Goal: Task Accomplishment & Management: Manage account settings

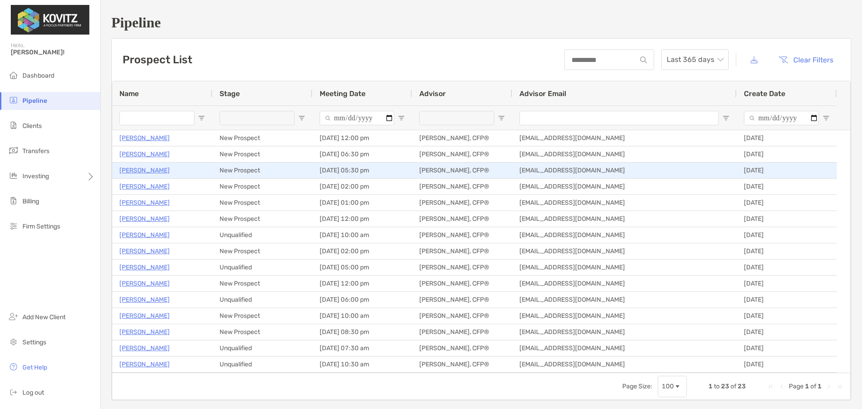
click at [145, 172] on p "[PERSON_NAME]" at bounding box center [144, 170] width 50 height 11
click at [156, 171] on p "[PERSON_NAME]" at bounding box center [144, 170] width 50 height 11
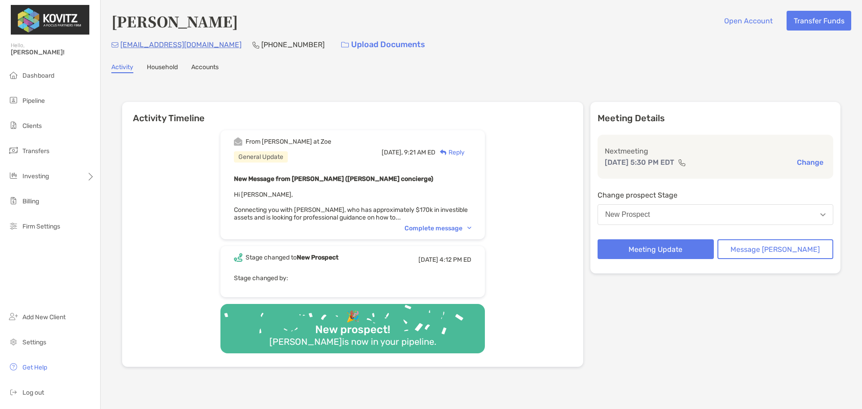
click at [455, 227] on div "Complete message" at bounding box center [437, 228] width 67 height 8
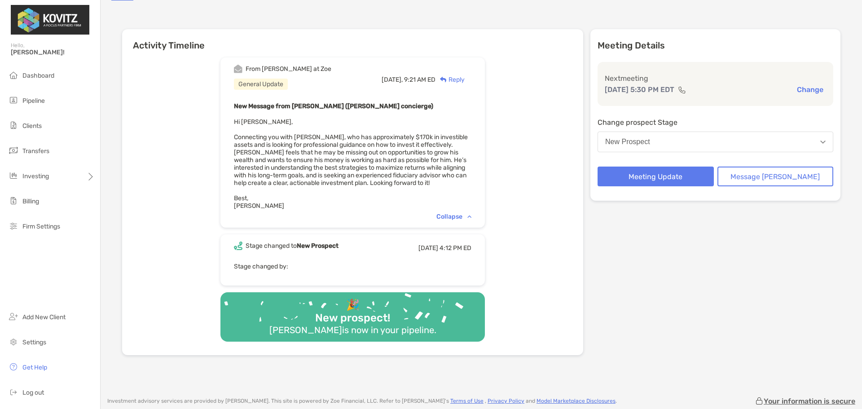
scroll to position [72, 0]
click at [700, 145] on button "New Prospect" at bounding box center [715, 142] width 236 height 21
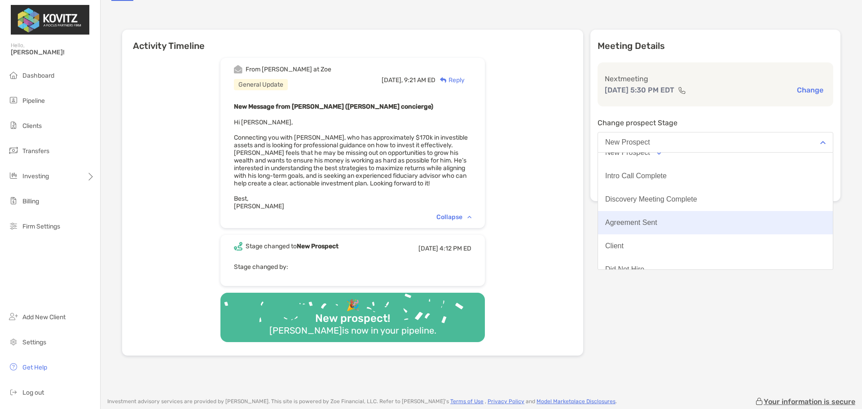
scroll to position [9, 0]
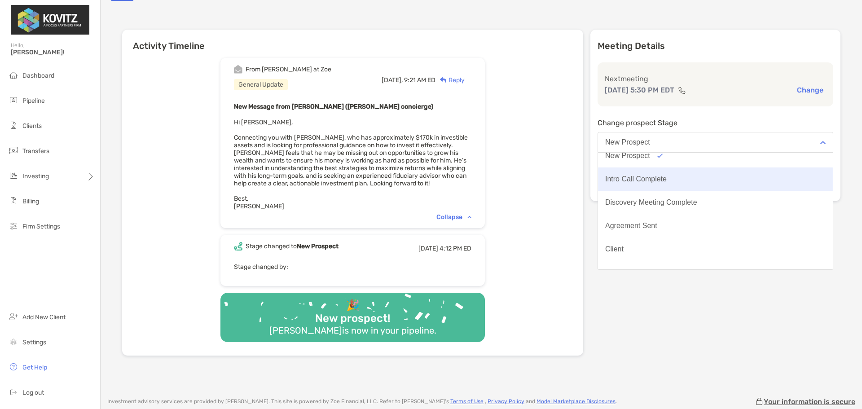
click at [667, 180] on div "Intro Call Complete" at bounding box center [635, 179] width 61 height 8
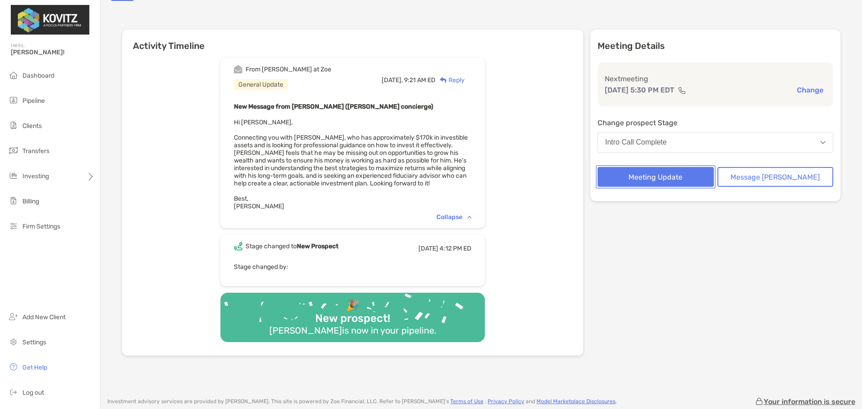
click at [667, 175] on button "Meeting Update" at bounding box center [655, 177] width 116 height 20
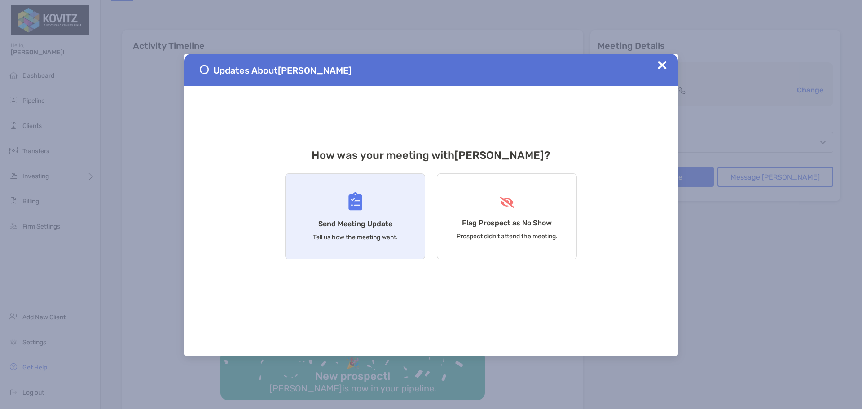
click at [401, 206] on div "Send Meeting Update Tell us how the meeting went." at bounding box center [355, 216] width 140 height 86
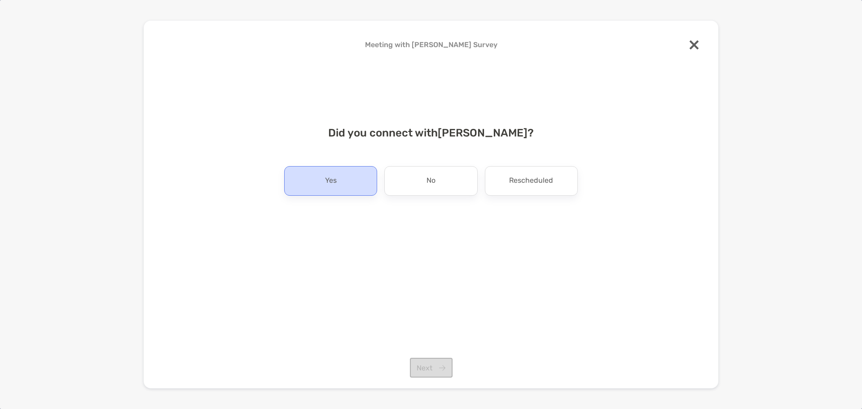
click at [363, 187] on div "Yes" at bounding box center [330, 181] width 93 height 30
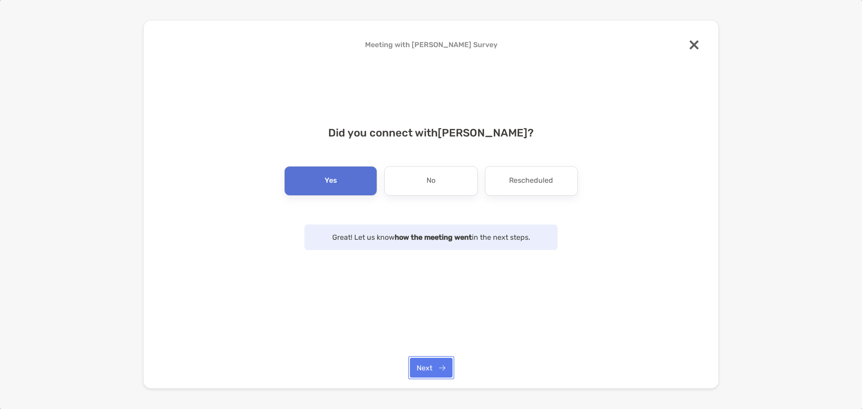
click at [439, 362] on button "Next" at bounding box center [431, 368] width 43 height 20
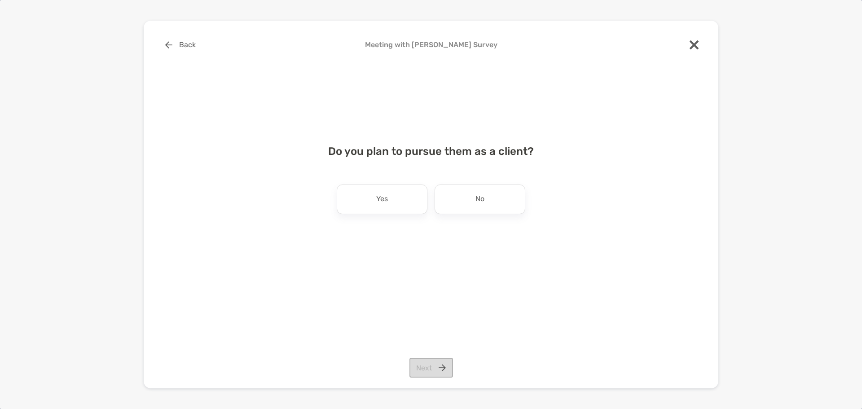
click at [323, 176] on div "Do you plan to pursue them as a client? Yes No Next" at bounding box center [431, 188] width 546 height 109
click at [367, 197] on div "Yes" at bounding box center [382, 199] width 91 height 30
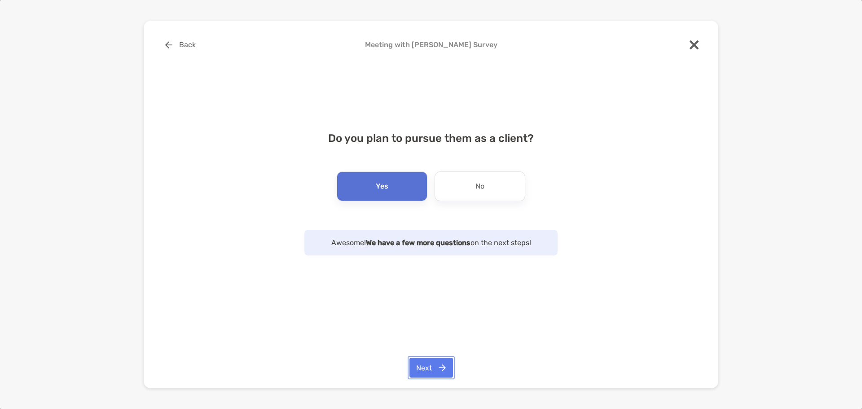
click at [444, 370] on button "Next" at bounding box center [431, 368] width 44 height 20
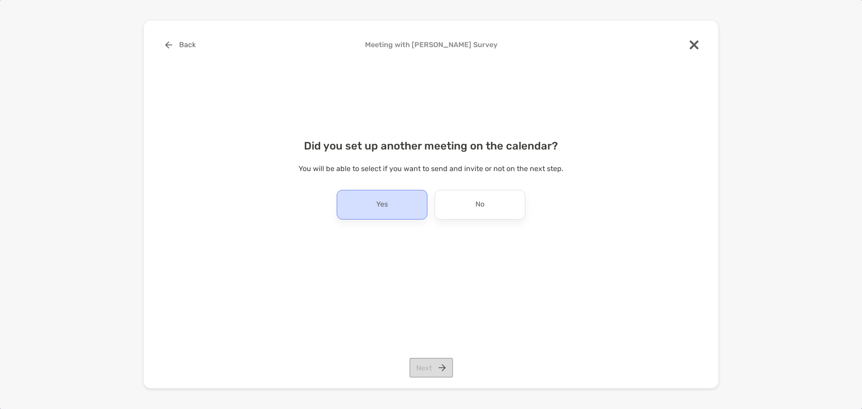
click at [386, 204] on p "Yes" at bounding box center [382, 205] width 12 height 14
click at [432, 371] on button "Next" at bounding box center [431, 368] width 44 height 20
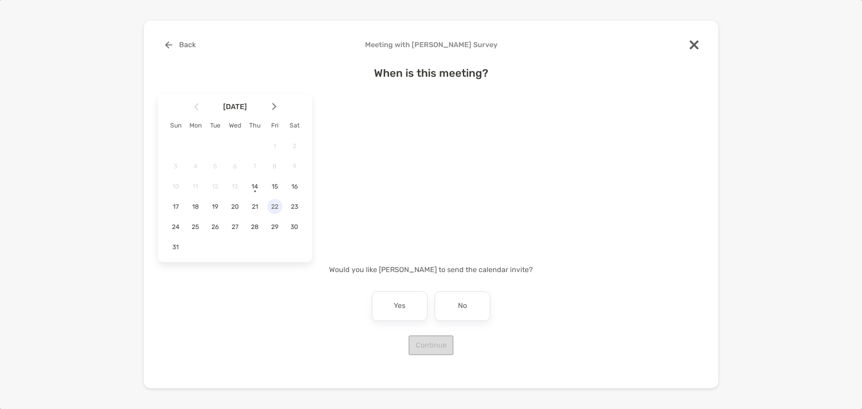
click at [273, 209] on span "22" at bounding box center [274, 207] width 15 height 8
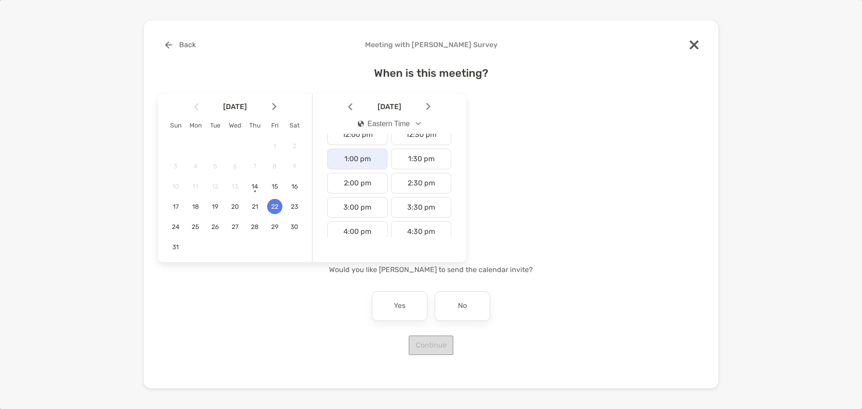
scroll to position [300, 0]
click at [360, 164] on div "1:00 pm" at bounding box center [357, 159] width 60 height 21
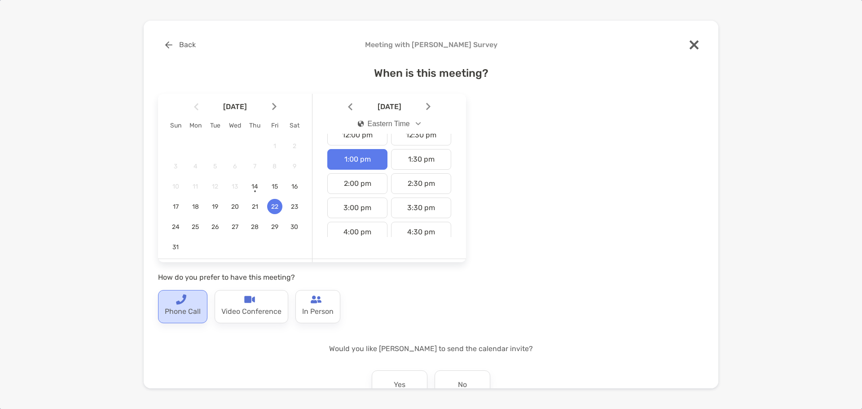
click at [185, 304] on img at bounding box center [181, 299] width 11 height 11
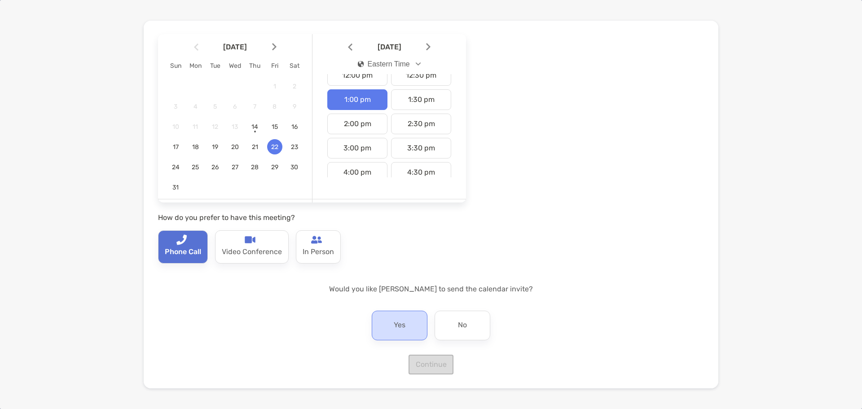
click at [388, 322] on div "Yes" at bounding box center [400, 326] width 56 height 30
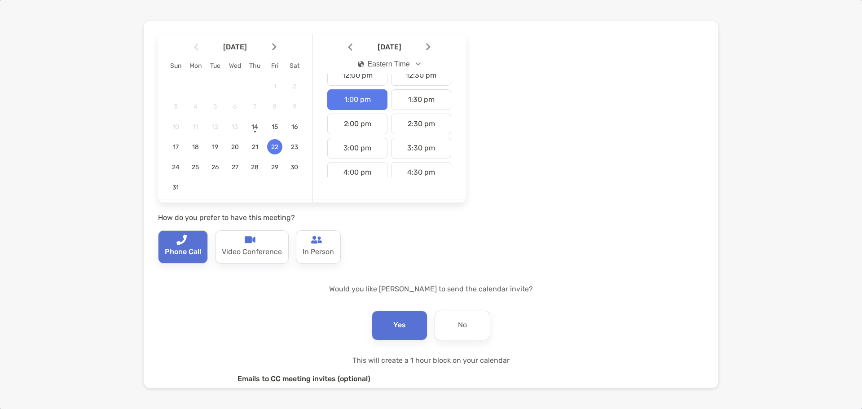
scroll to position [157, 0]
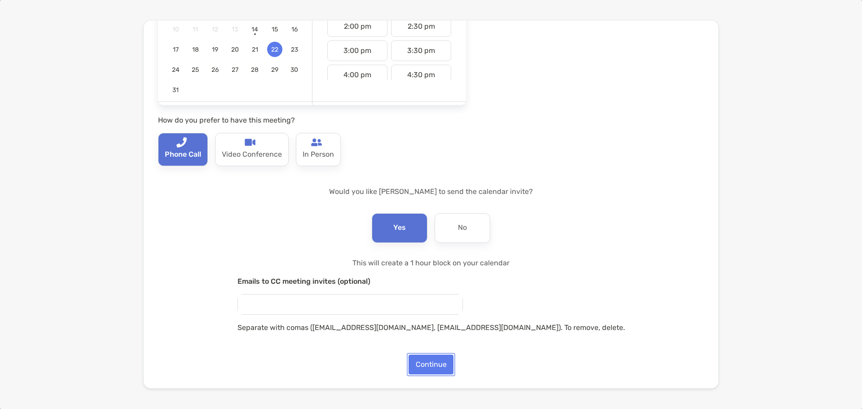
click at [431, 360] on button "Continue" at bounding box center [430, 365] width 45 height 20
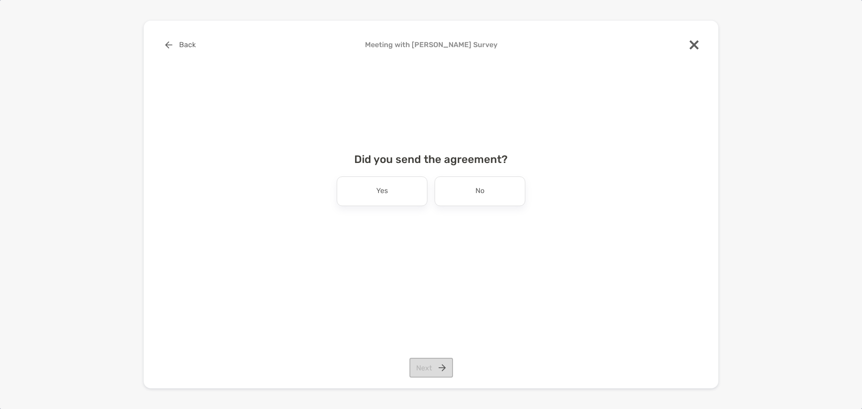
scroll to position [0, 0]
click at [447, 202] on div "No" at bounding box center [480, 191] width 91 height 30
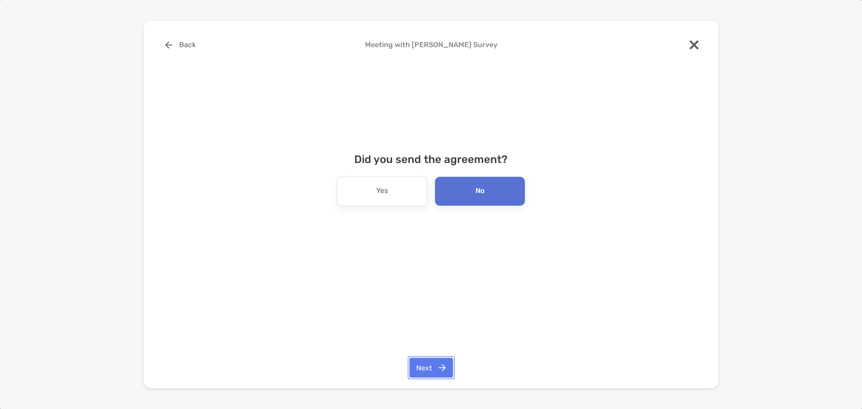
click at [437, 362] on button "Next" at bounding box center [431, 368] width 44 height 20
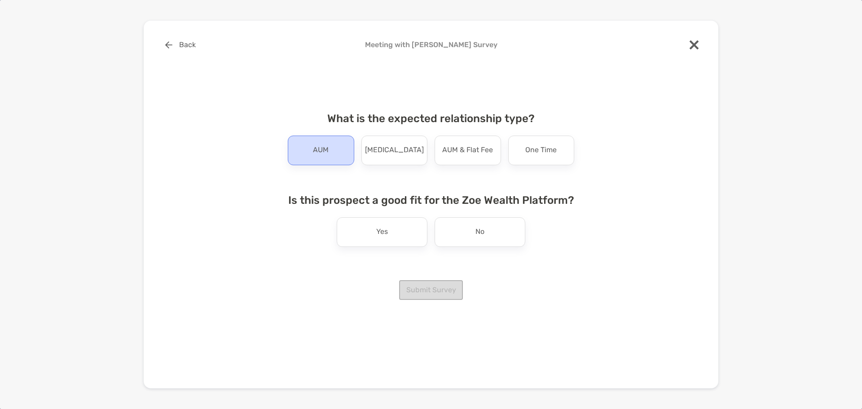
click at [322, 154] on p "AUM" at bounding box center [321, 150] width 16 height 14
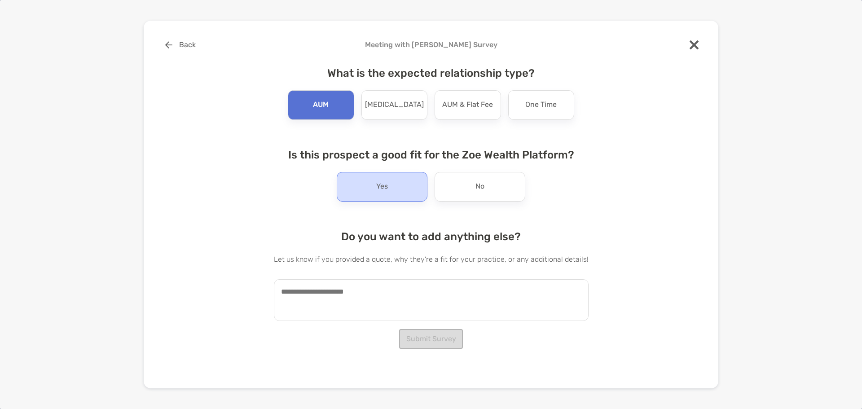
click at [381, 198] on div "Yes" at bounding box center [382, 187] width 91 height 30
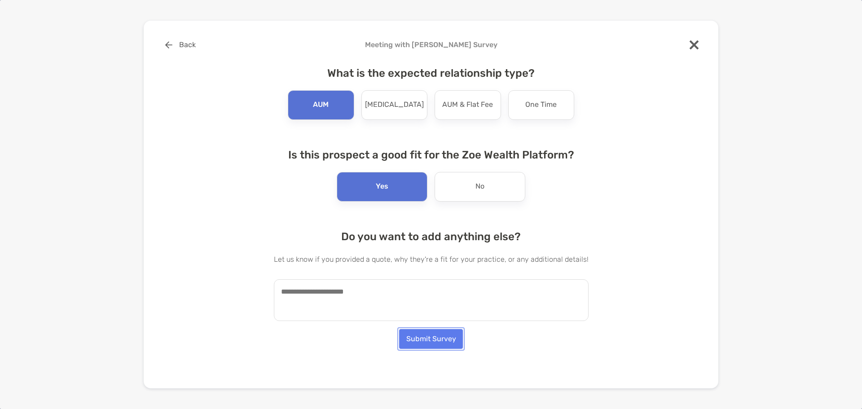
click at [414, 340] on button "Submit Survey" at bounding box center [431, 339] width 64 height 20
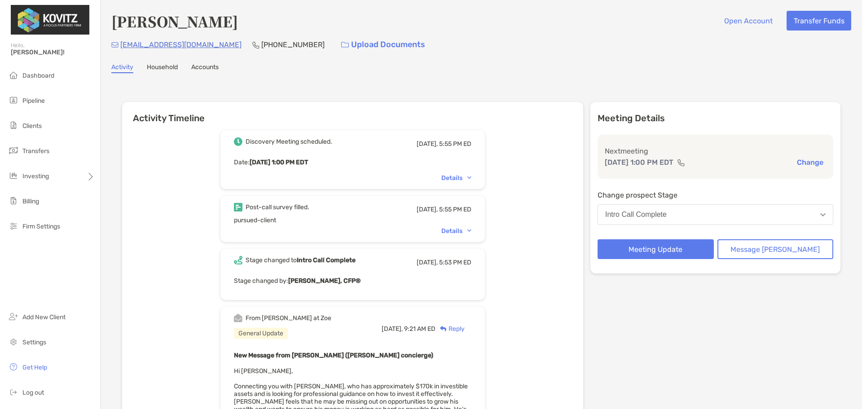
click at [502, 84] on div "Activity Timeline Discovery Meeting scheduled. Today, 5:55 PM ED Date : Fri, Au…" at bounding box center [481, 354] width 740 height 544
drag, startPoint x: 201, startPoint y: 41, endPoint x: 121, endPoint y: 48, distance: 79.7
click at [121, 48] on div "czimmer112@gmail.com (773) 633-3794 Upload Documents" at bounding box center [481, 44] width 740 height 19
copy p "czimmer112@gmail.com"
click at [217, 100] on div "Activity Timeline Discovery Meeting scheduled. Today, 5:55 PM ED Date : Fri, Au…" at bounding box center [481, 354] width 718 height 523
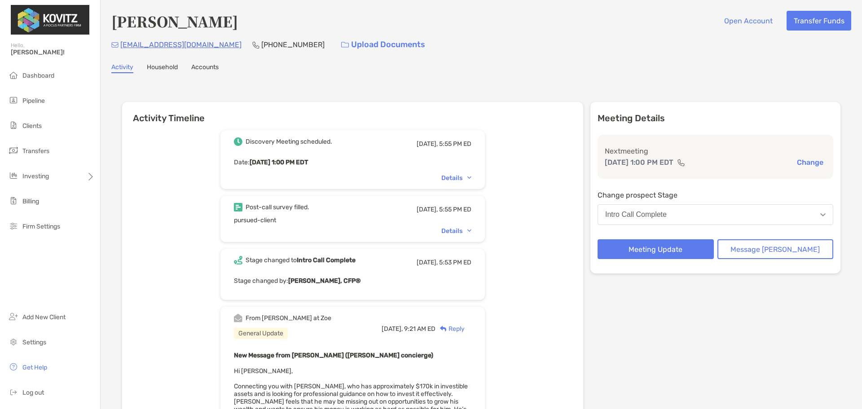
click at [187, 132] on div "Discovery Meeting scheduled. Today, 5:55 PM ED Date : Fri, Aug 22 1:00 PM EDT D…" at bounding box center [352, 363] width 461 height 481
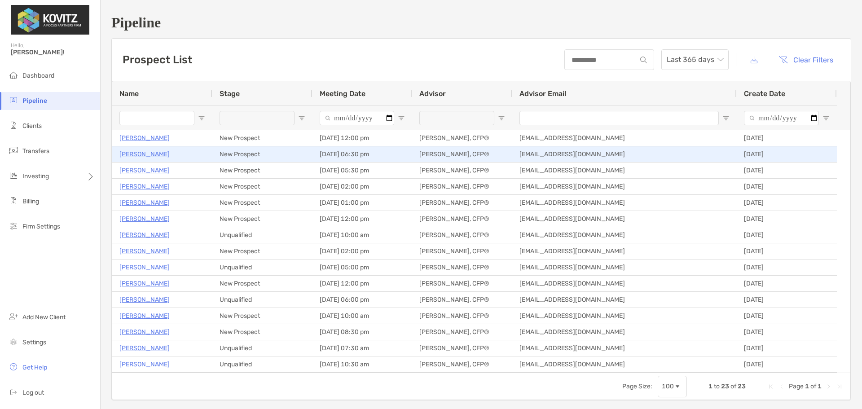
drag, startPoint x: 0, startPoint y: 0, endPoint x: 144, endPoint y: 153, distance: 209.9
click at [144, 153] on p "[PERSON_NAME]" at bounding box center [144, 154] width 50 height 11
click at [145, 155] on p "[PERSON_NAME]" at bounding box center [144, 154] width 50 height 11
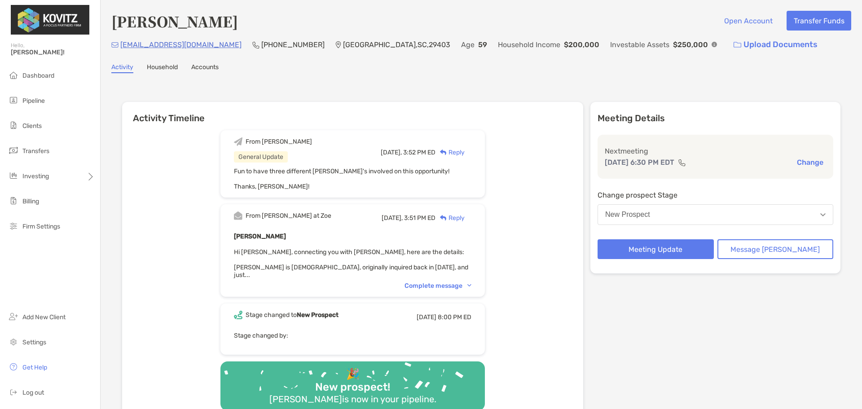
click at [179, 81] on div "[PERSON_NAME] Open Account Transfer Funds [EMAIL_ADDRESS][DOMAIN_NAME] (360) 73…" at bounding box center [481, 228] width 761 height 457
click at [701, 210] on button "New Prospect" at bounding box center [715, 214] width 236 height 21
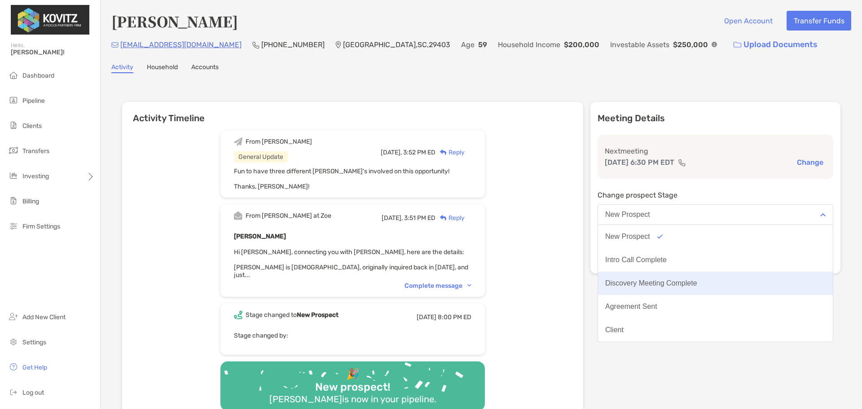
scroll to position [70, 0]
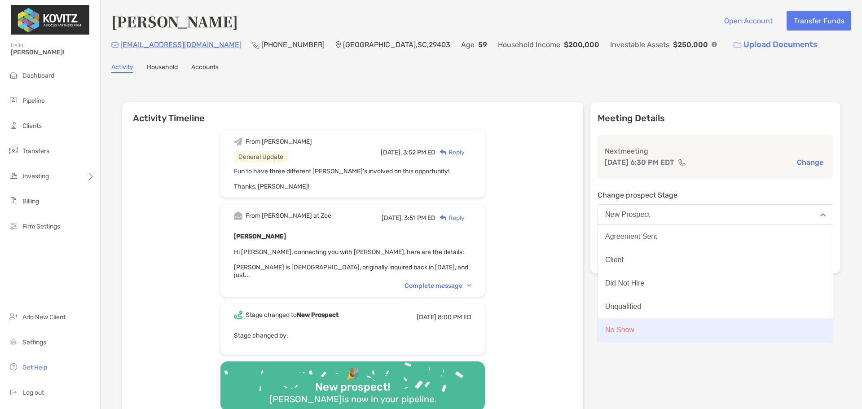
click at [642, 325] on button "No Show" at bounding box center [715, 329] width 235 height 23
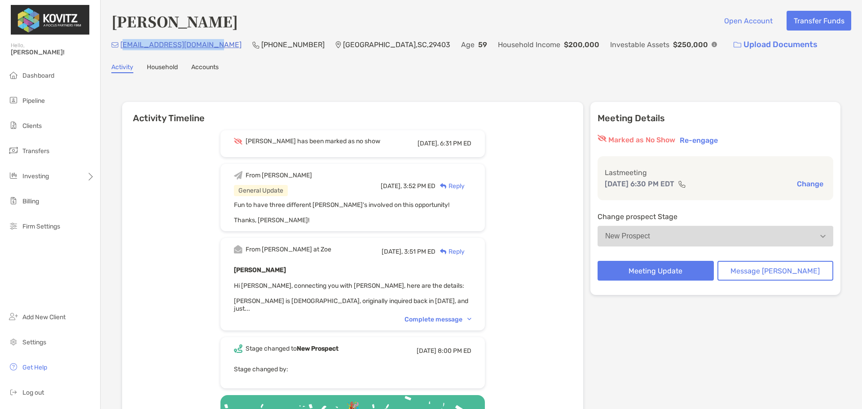
drag, startPoint x: 215, startPoint y: 44, endPoint x: 123, endPoint y: 46, distance: 92.0
click at [123, 46] on div "nwtaxcollector@gmail.com (360) 739-4321 Charleston , SC , 29403 Age 59 Househol…" at bounding box center [481, 44] width 740 height 19
click at [119, 31] on h4 "[PERSON_NAME]" at bounding box center [174, 21] width 127 height 21
drag, startPoint x: 119, startPoint y: 43, endPoint x: 209, endPoint y: 58, distance: 91.1
click at [209, 58] on div "Paul Benson Open Account Transfer Funds nwtaxcollector@gmail.com (360) 739-4321…" at bounding box center [481, 245] width 761 height 491
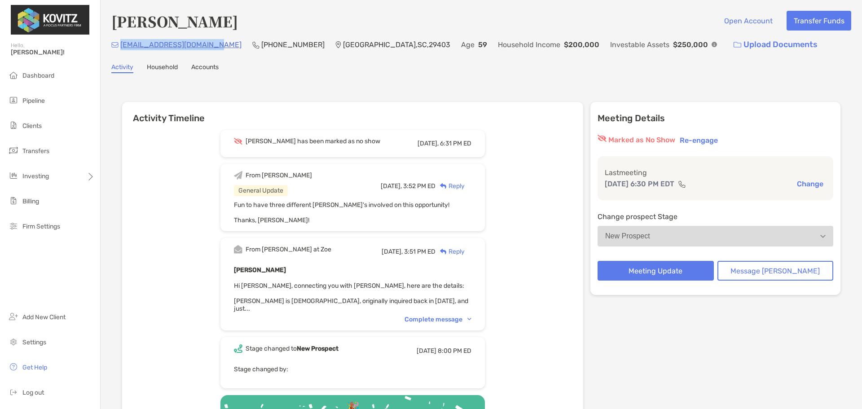
copy p "[EMAIL_ADDRESS][DOMAIN_NAME]"
